Goal: Information Seeking & Learning: Learn about a topic

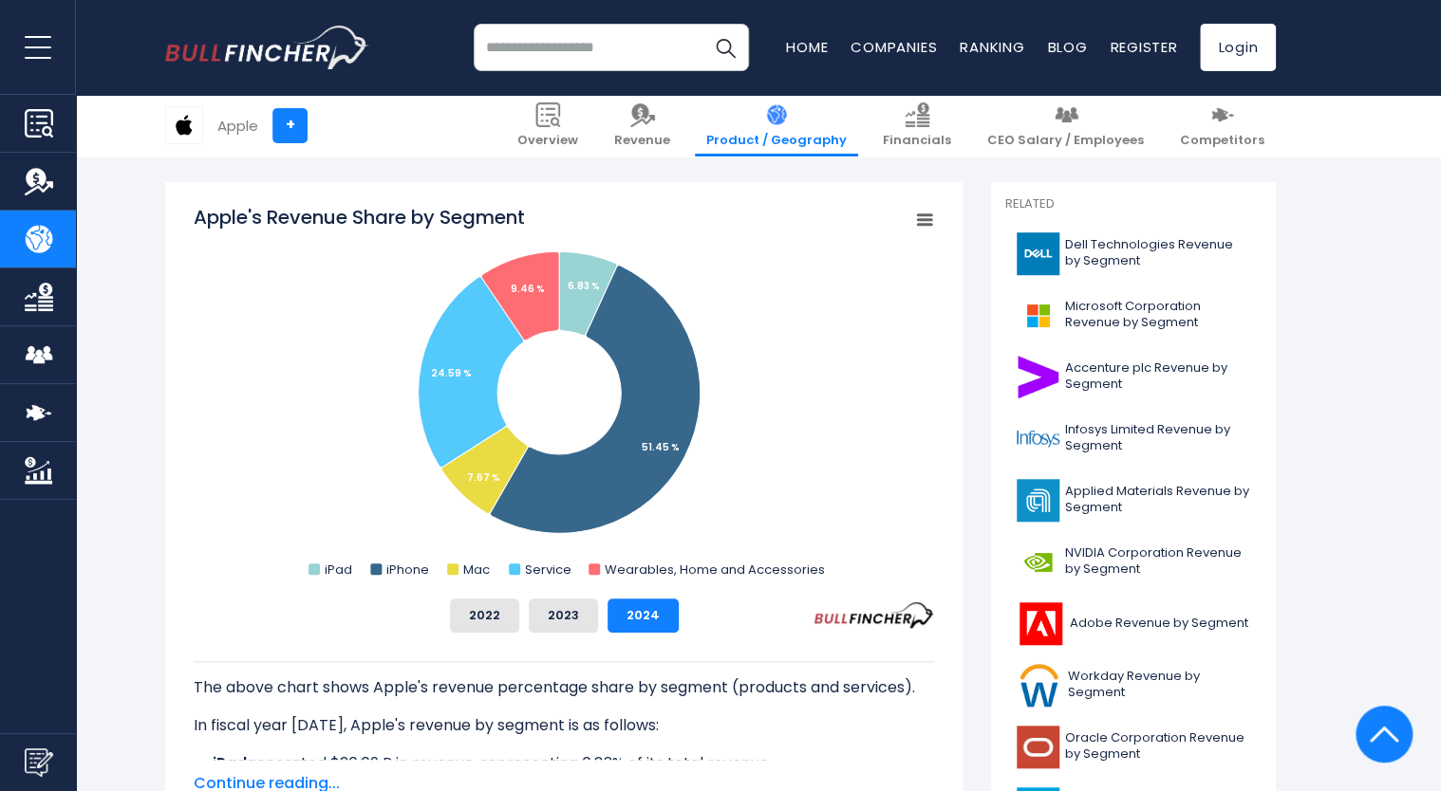
scroll to position [380, 0]
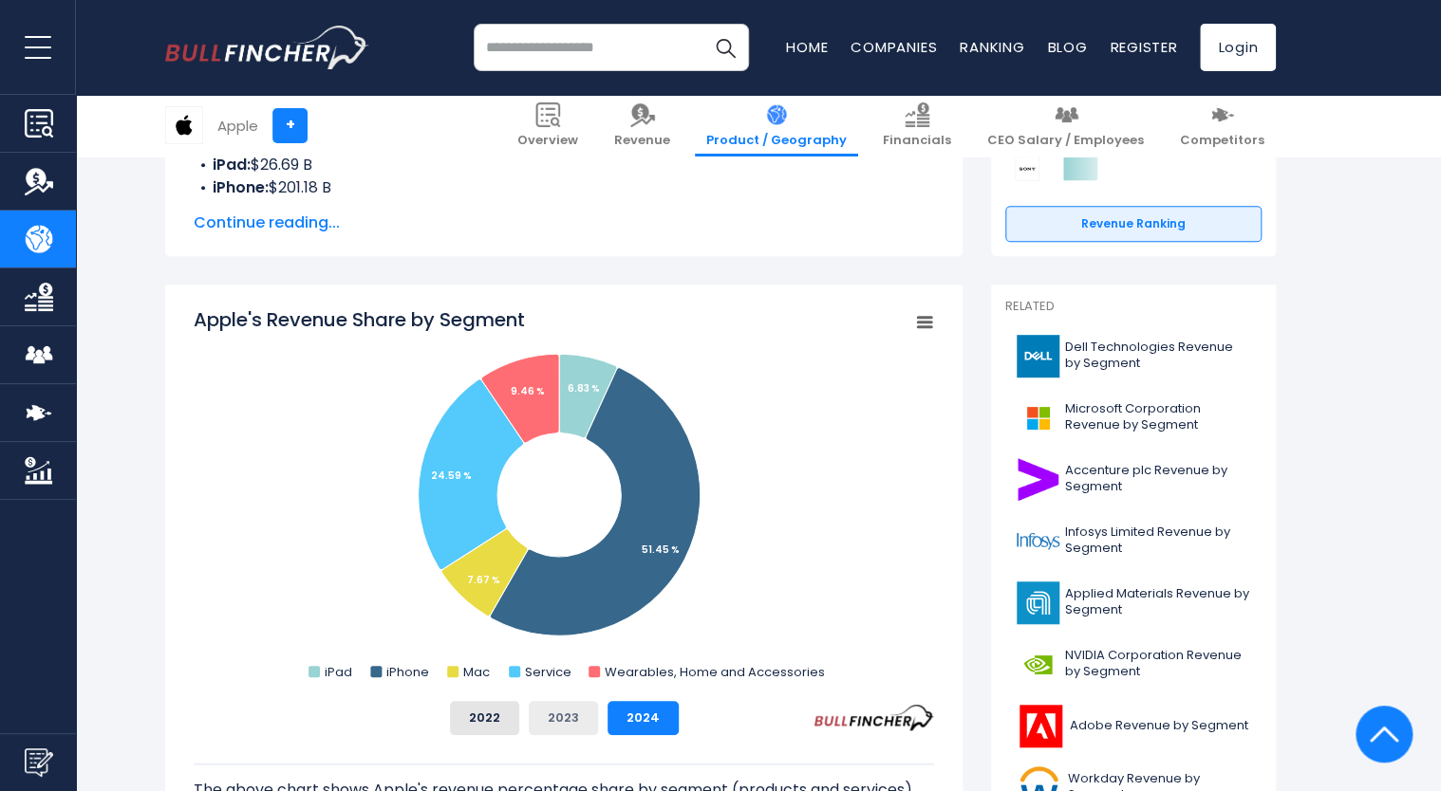
click at [556, 711] on button "2023" at bounding box center [563, 718] width 69 height 34
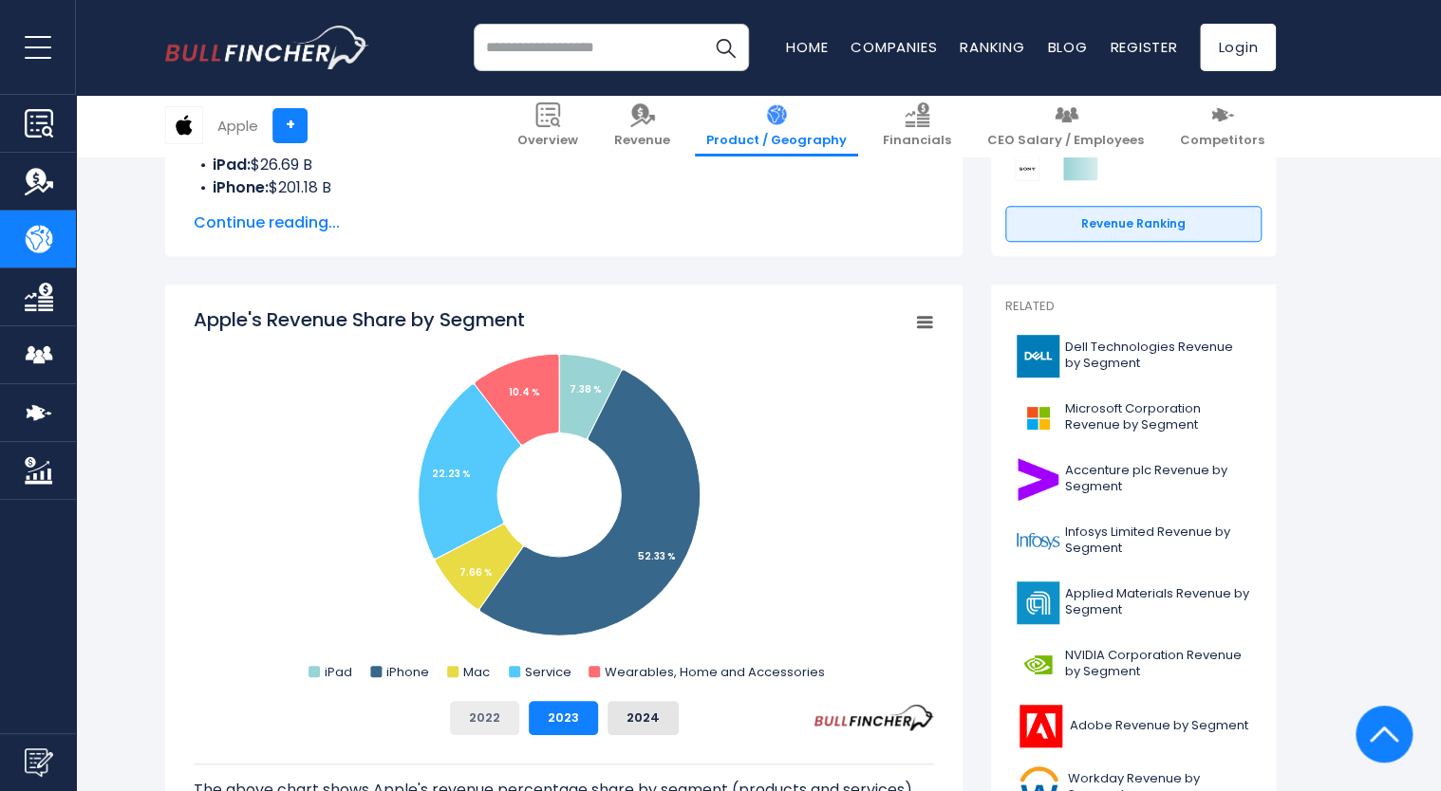
click at [505, 720] on button "2022" at bounding box center [484, 718] width 69 height 34
click at [548, 717] on button "2023" at bounding box center [563, 718] width 69 height 34
click at [608, 716] on button "2024" at bounding box center [642, 718] width 71 height 34
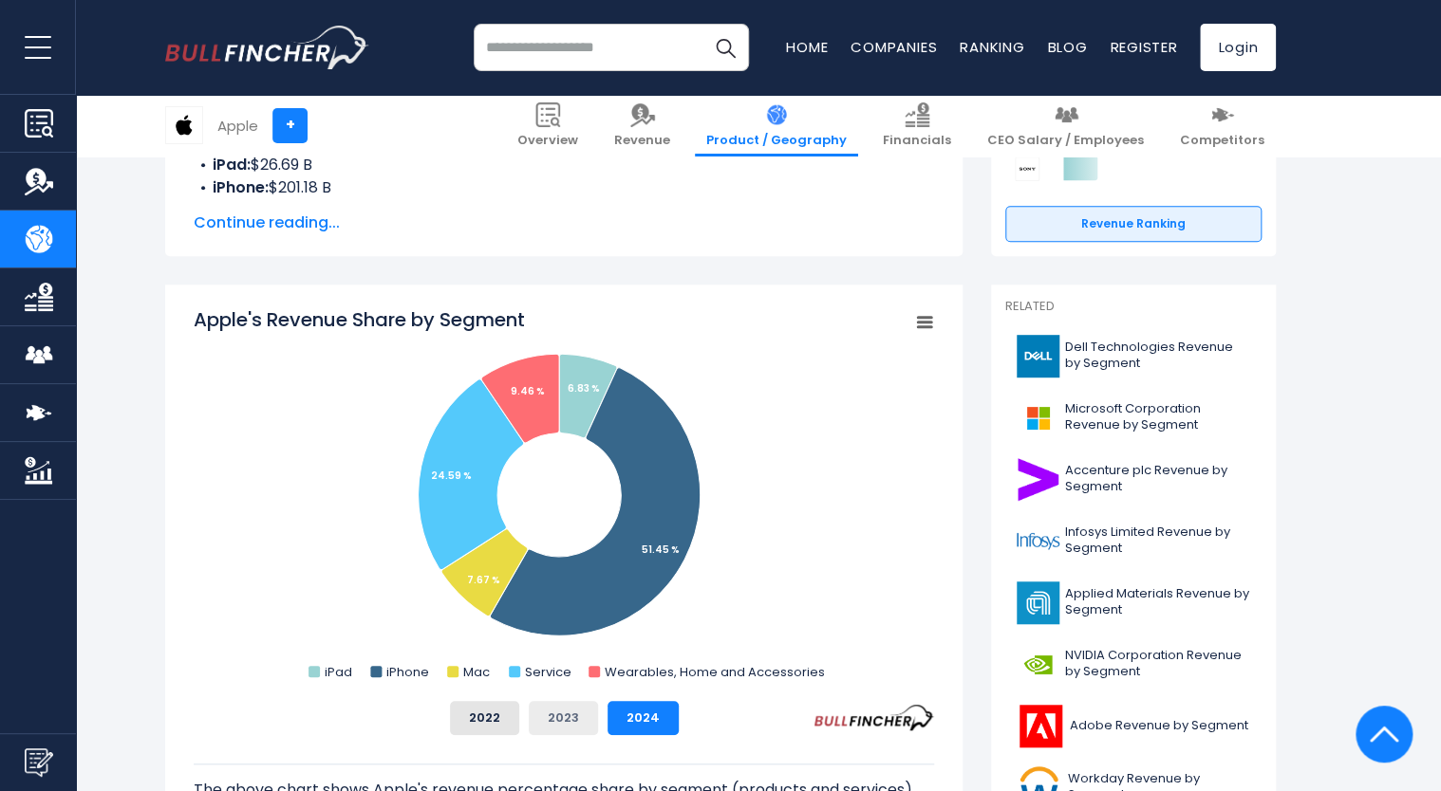
click at [546, 719] on button "2023" at bounding box center [563, 718] width 69 height 34
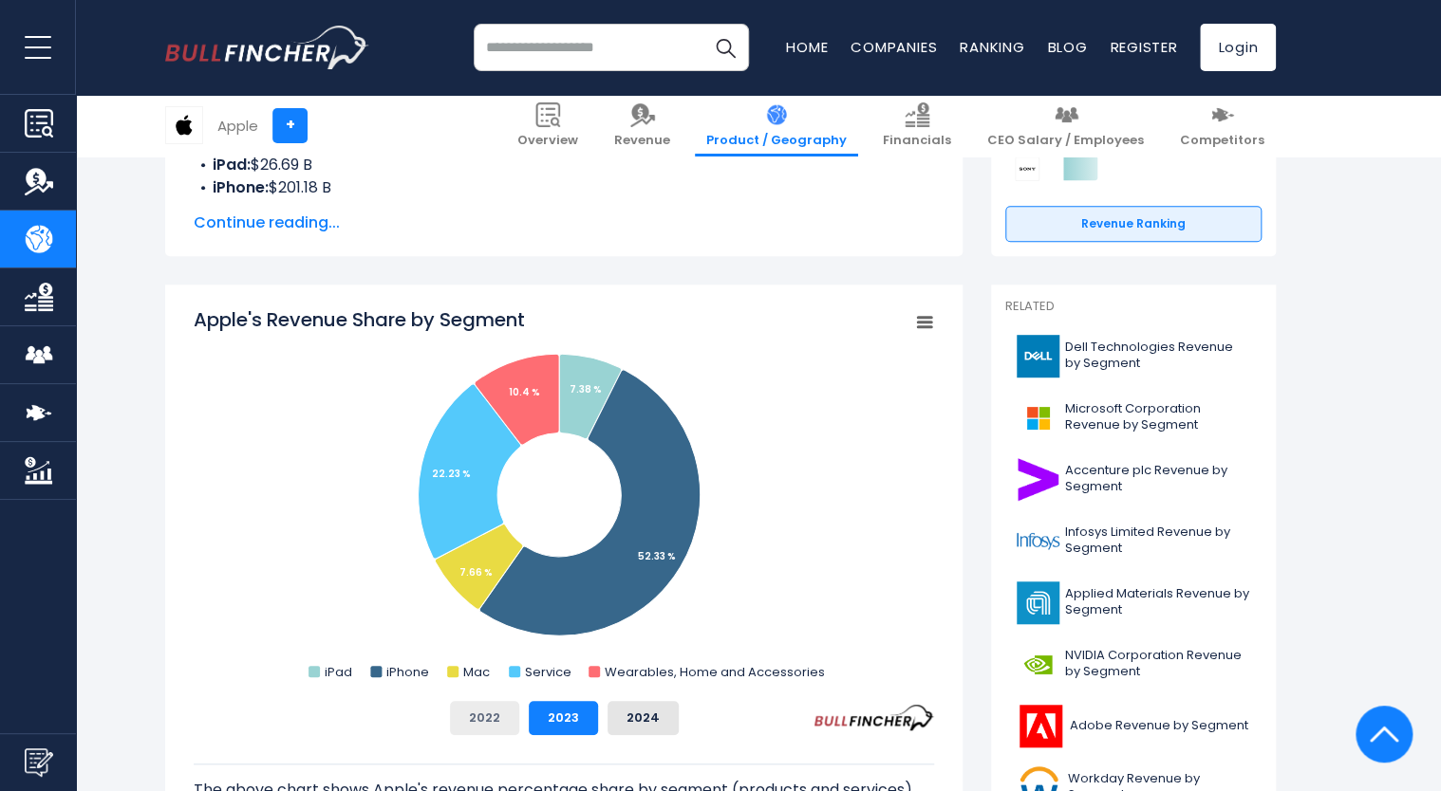
click at [475, 718] on button "2022" at bounding box center [484, 718] width 69 height 34
click at [616, 715] on button "2024" at bounding box center [642, 718] width 71 height 34
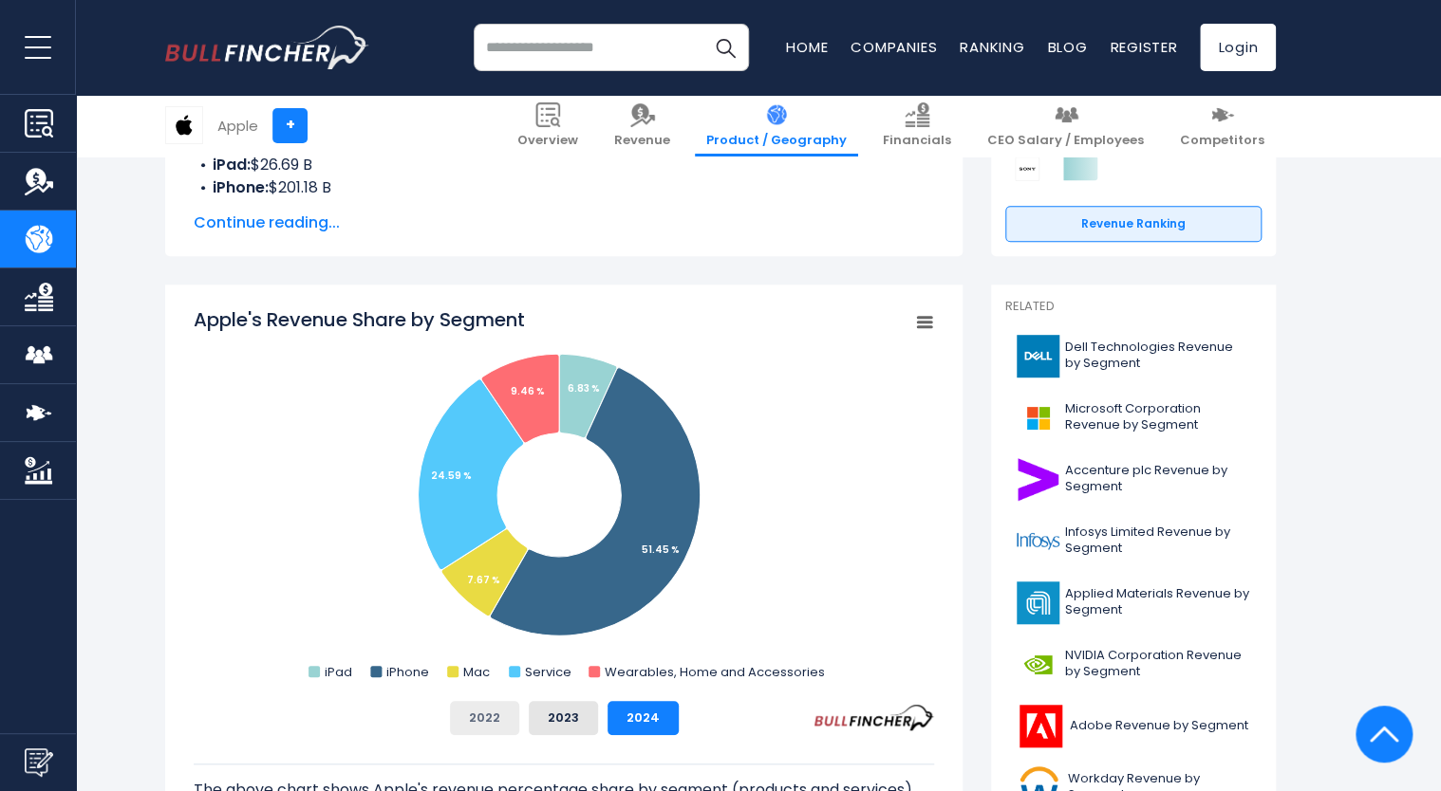
click at [462, 731] on button "2022" at bounding box center [484, 718] width 69 height 34
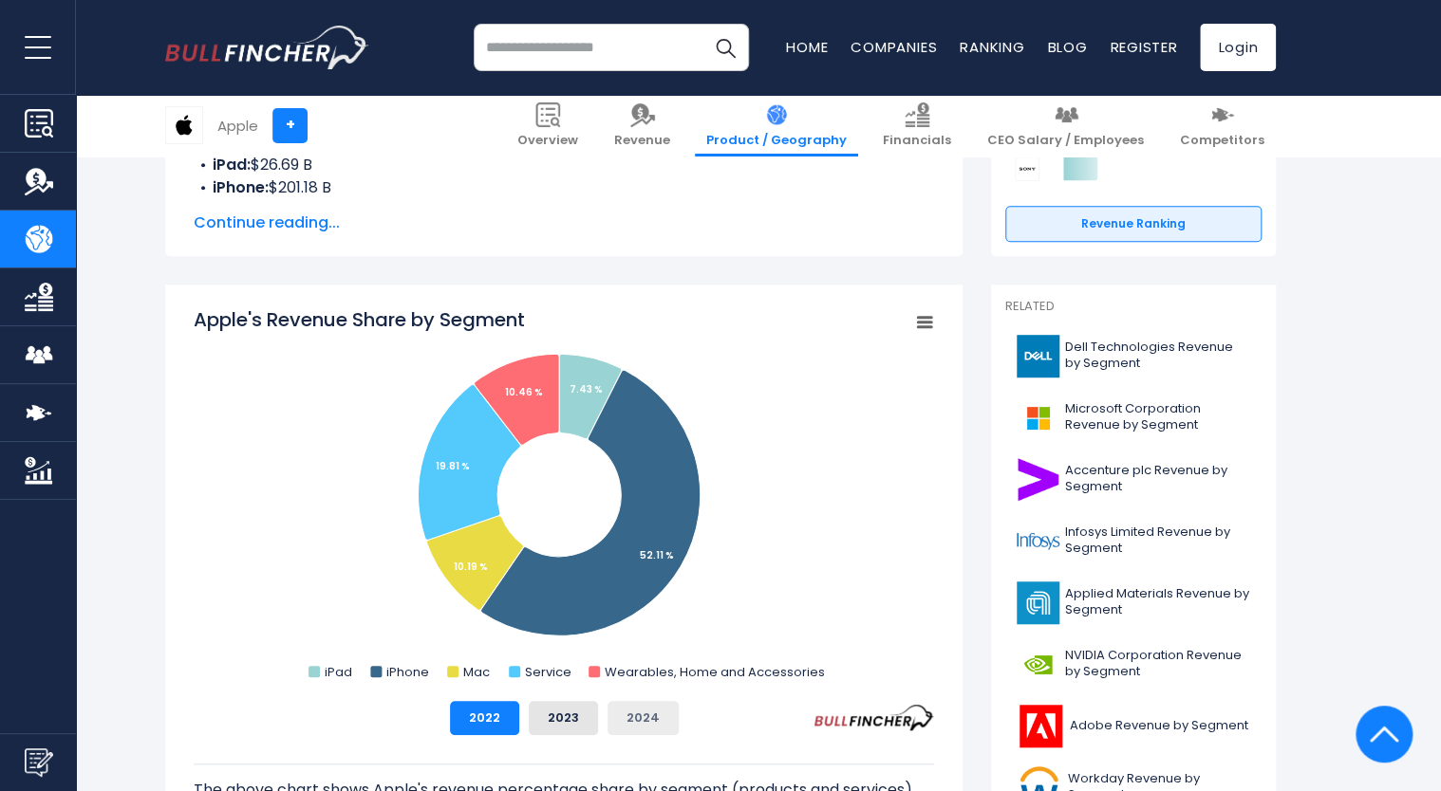
click at [626, 718] on button "2024" at bounding box center [642, 718] width 71 height 34
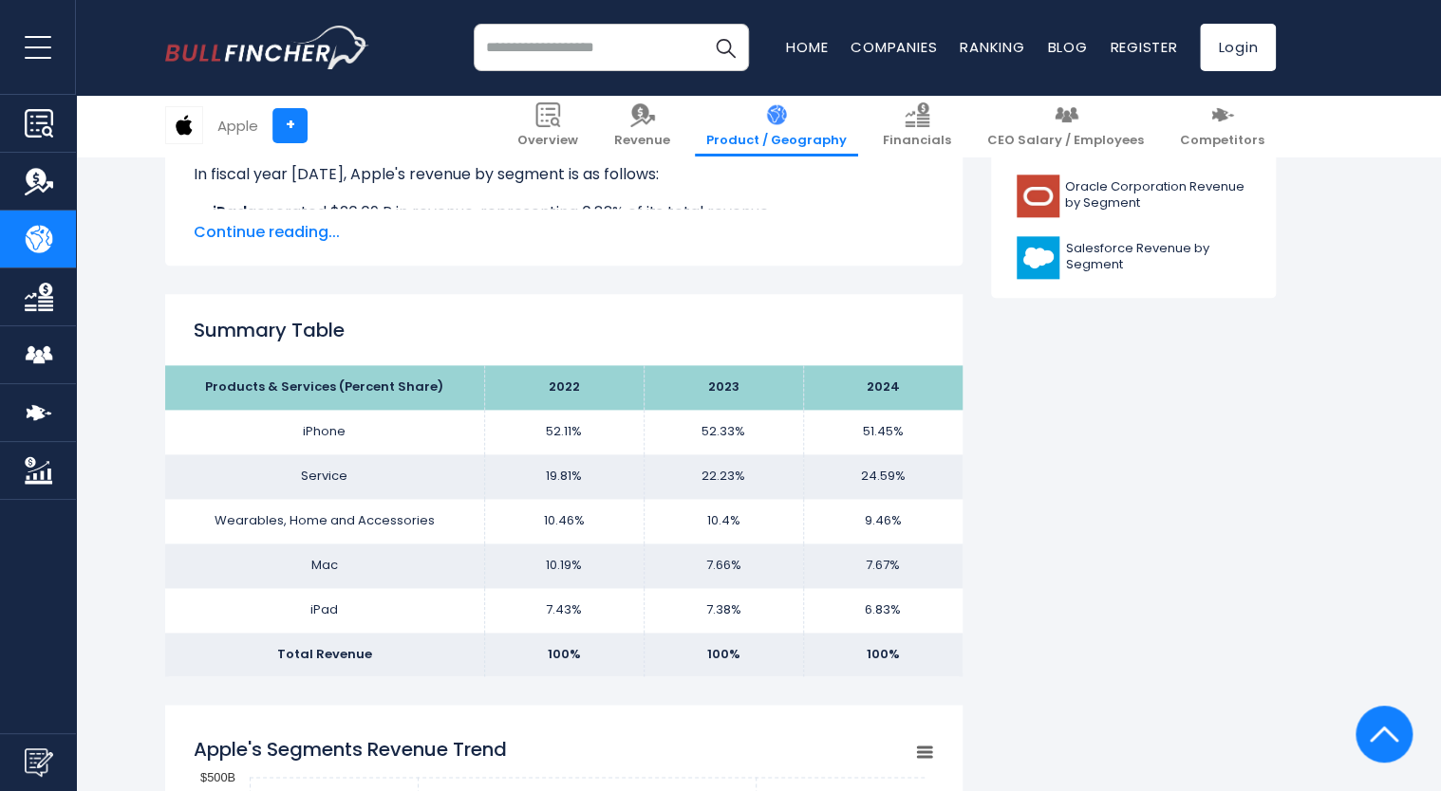
scroll to position [1044, 0]
